Goal: Information Seeking & Learning: Learn about a topic

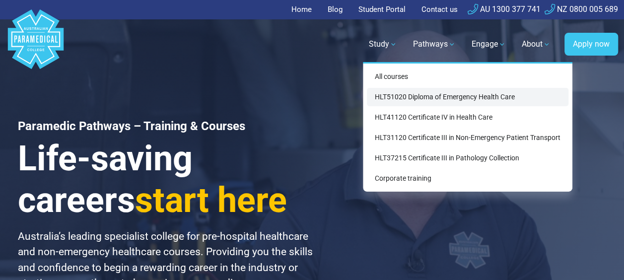
click at [396, 96] on link "HLT51020 Diploma of Emergency Health Care" at bounding box center [468, 97] width 202 height 18
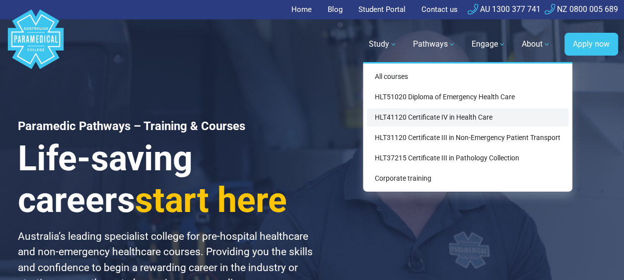
click at [404, 118] on link "HLT41120 Certificate IV in Health Care" at bounding box center [468, 117] width 202 height 18
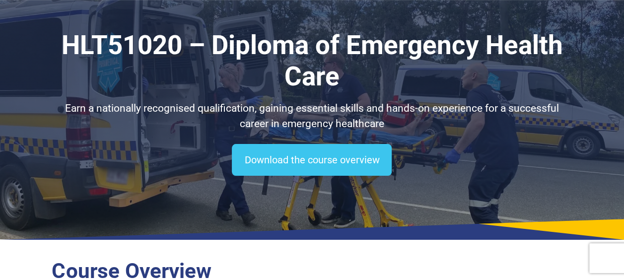
scroll to position [50, 0]
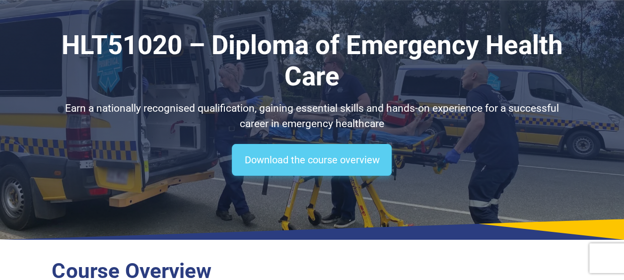
click at [304, 159] on link "Download the course overview" at bounding box center [312, 160] width 160 height 32
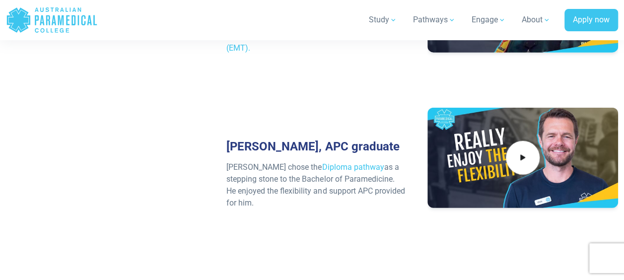
scroll to position [4873, 0]
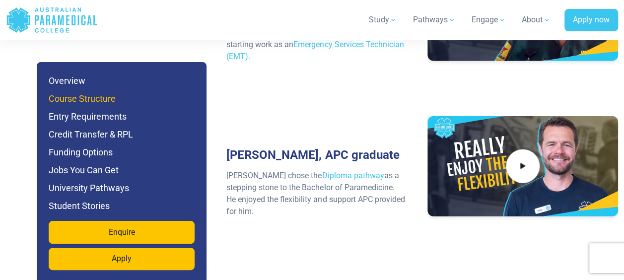
click at [101, 99] on h6 "Course Structure" at bounding box center [122, 99] width 146 height 14
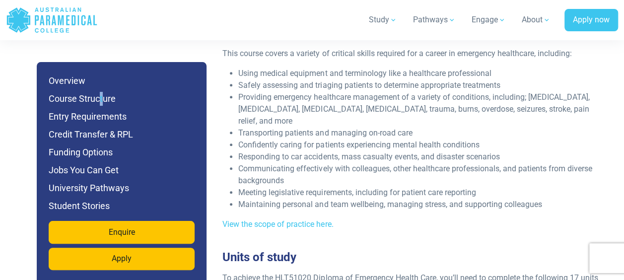
scroll to position [2062, 0]
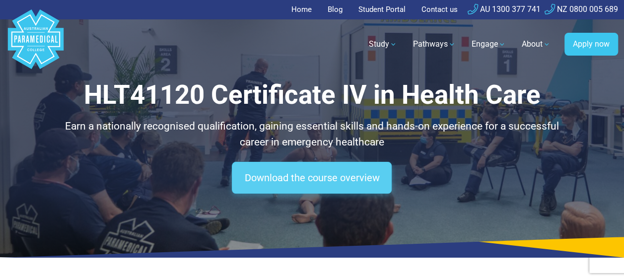
click at [310, 178] on link "Download the course overview" at bounding box center [312, 178] width 160 height 32
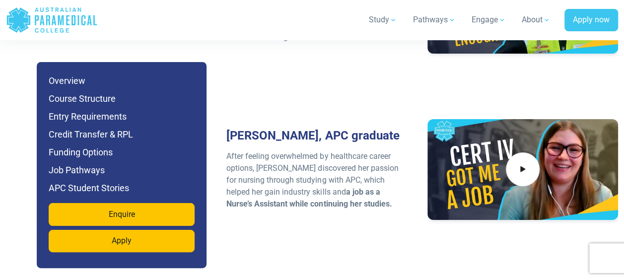
scroll to position [3706, 0]
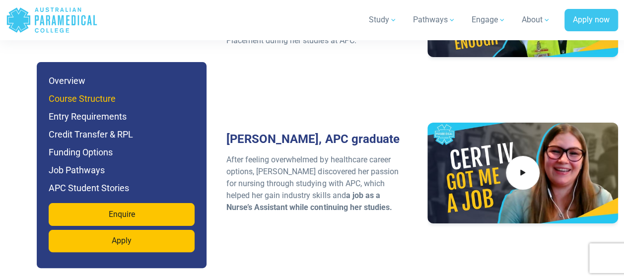
click at [113, 98] on h6 "Course Structure" at bounding box center [122, 99] width 146 height 14
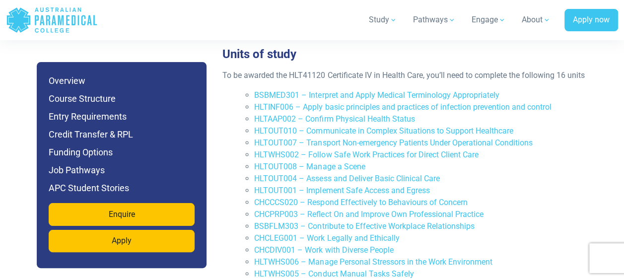
scroll to position [1605, 0]
